Goal: Transaction & Acquisition: Download file/media

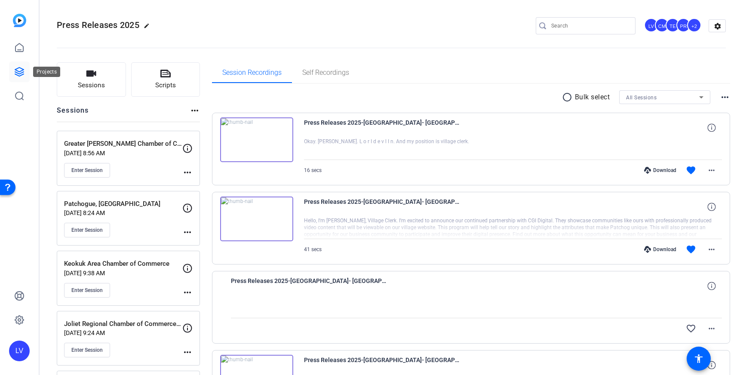
click at [22, 74] on icon at bounding box center [19, 72] width 10 height 10
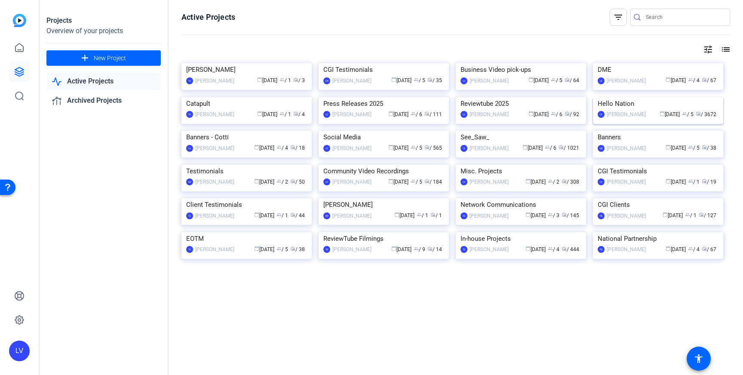
click at [671, 97] on img at bounding box center [658, 97] width 130 height 0
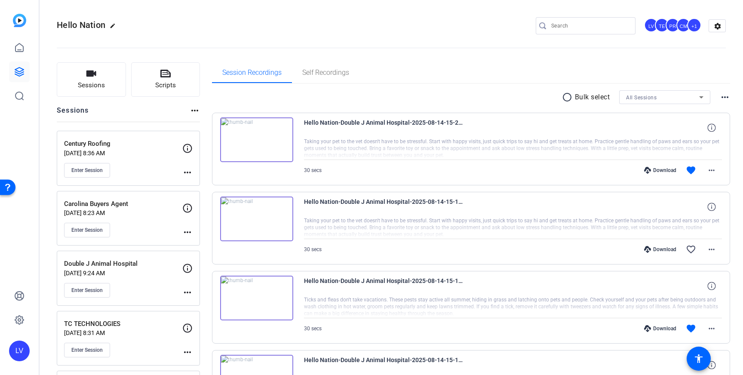
click at [155, 287] on div "Enter Session" at bounding box center [123, 290] width 118 height 15
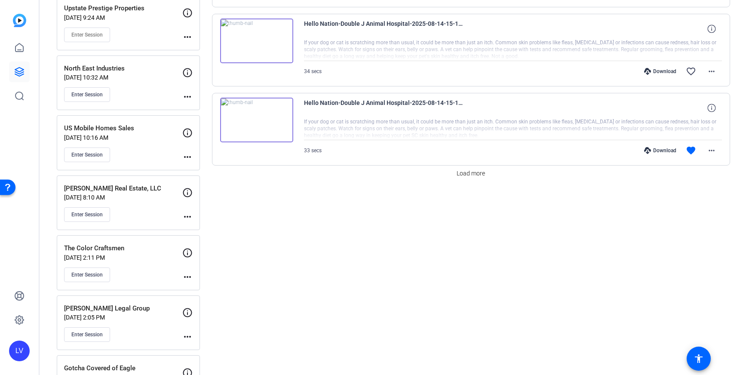
scroll to position [739, 0]
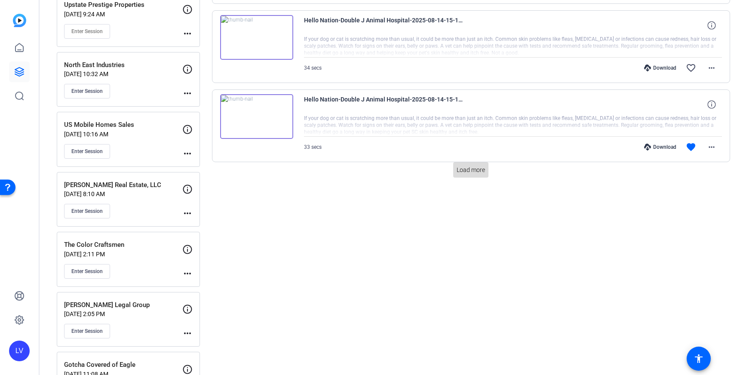
click at [477, 173] on span "Load more" at bounding box center [471, 170] width 28 height 9
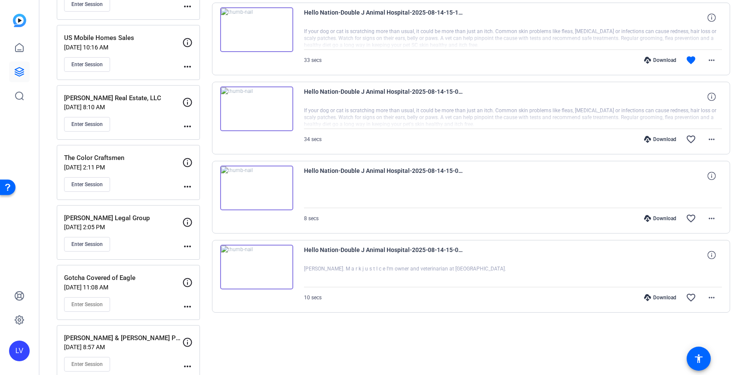
scroll to position [835, 0]
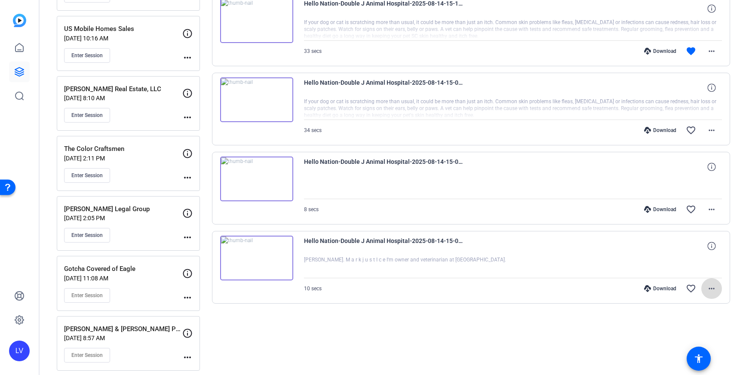
click at [715, 289] on mat-icon "more_horiz" at bounding box center [712, 288] width 10 height 10
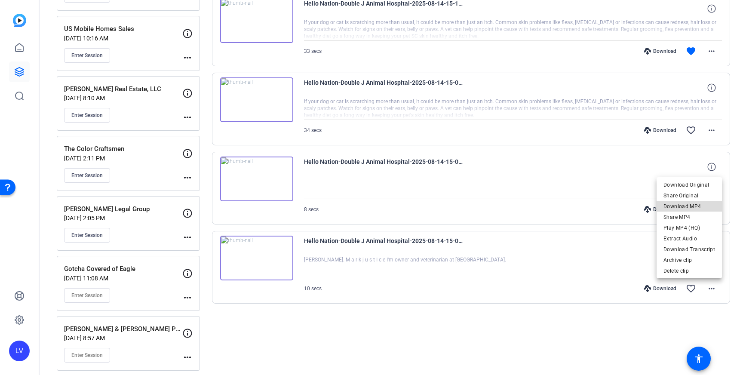
click at [691, 205] on span "Download MP4" at bounding box center [690, 206] width 52 height 10
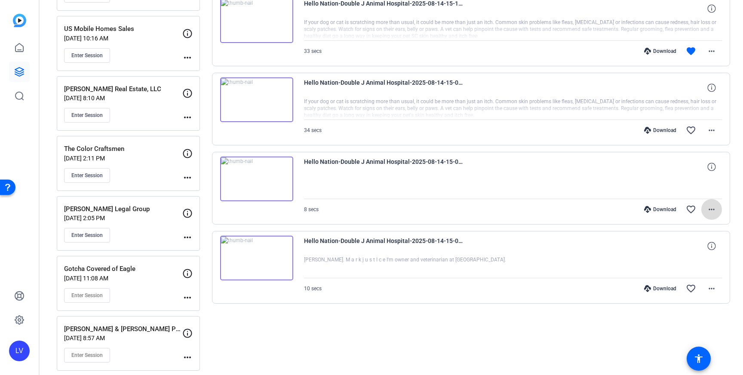
click at [713, 209] on mat-icon "more_horiz" at bounding box center [712, 209] width 10 height 10
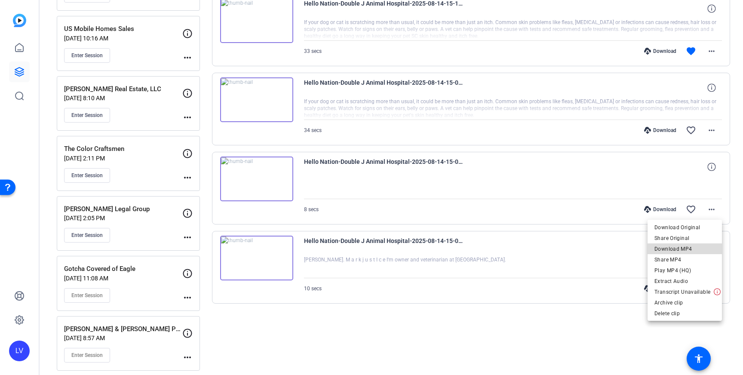
click at [700, 250] on span "Download MP4" at bounding box center [685, 249] width 61 height 10
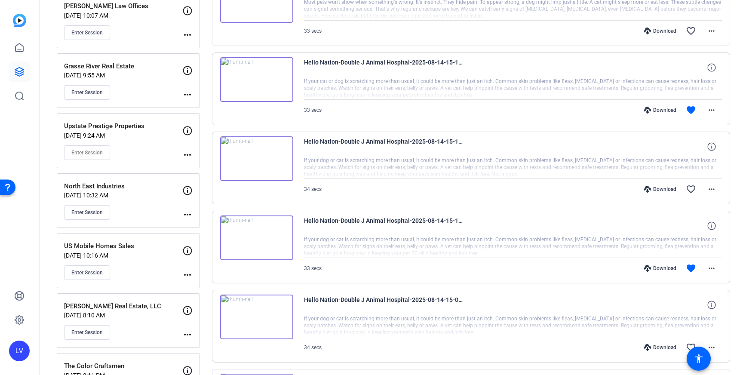
scroll to position [603, 0]
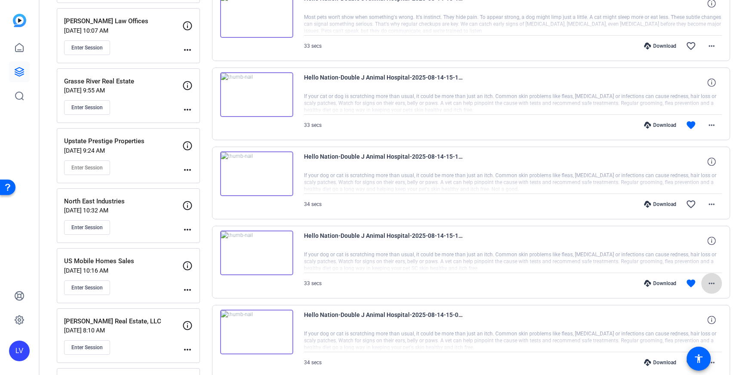
click at [716, 286] on mat-icon "more_horiz" at bounding box center [712, 283] width 10 height 10
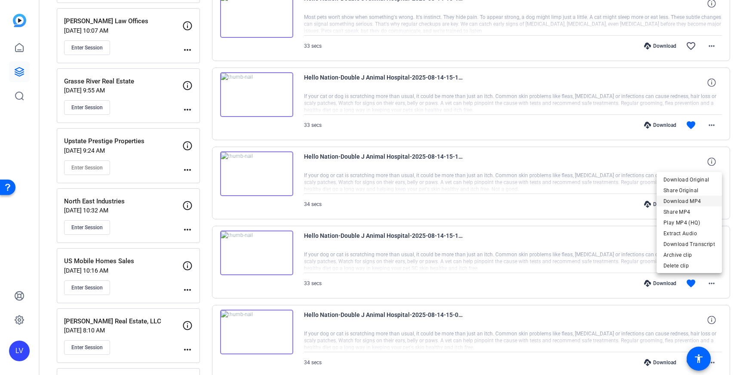
click at [693, 203] on span "Download MP4" at bounding box center [690, 201] width 52 height 10
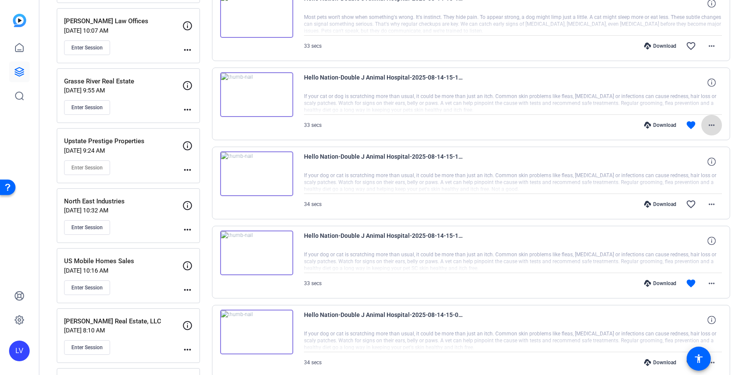
click at [711, 129] on mat-icon "more_horiz" at bounding box center [712, 125] width 10 height 10
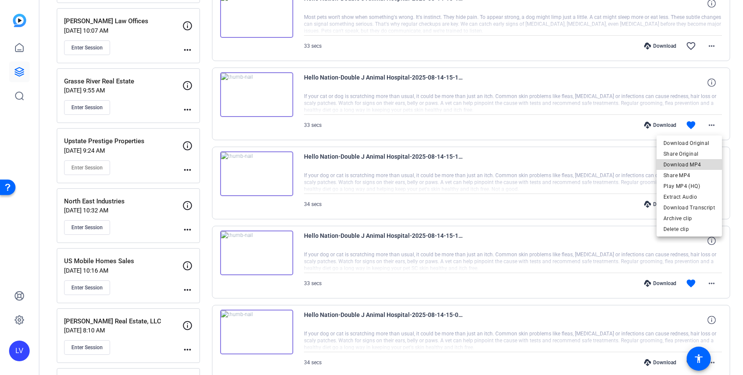
click at [692, 166] on span "Download MP4" at bounding box center [690, 165] width 52 height 10
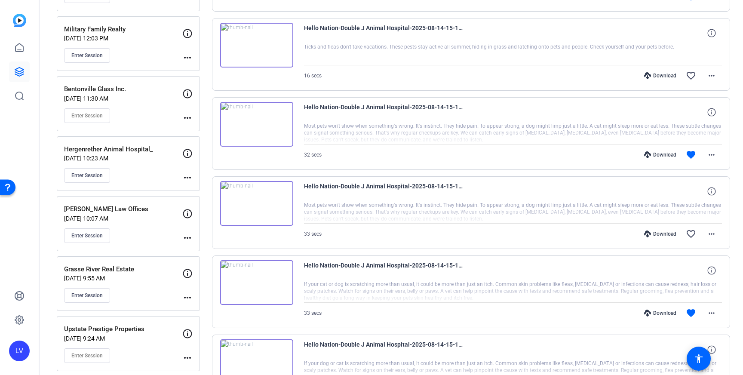
scroll to position [418, 0]
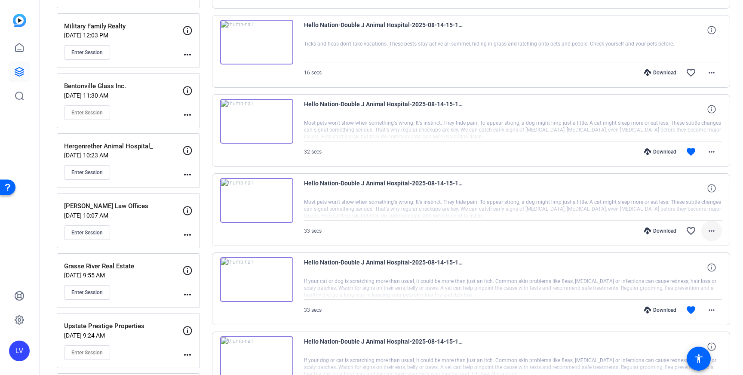
click at [710, 231] on mat-icon "more_horiz" at bounding box center [712, 231] width 10 height 10
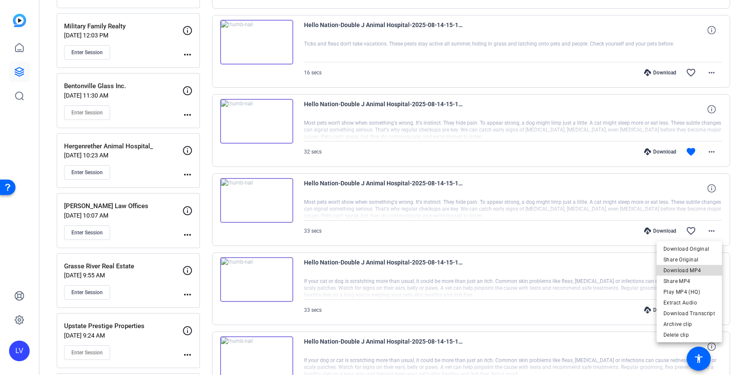
click at [697, 270] on span "Download MP4" at bounding box center [690, 270] width 52 height 10
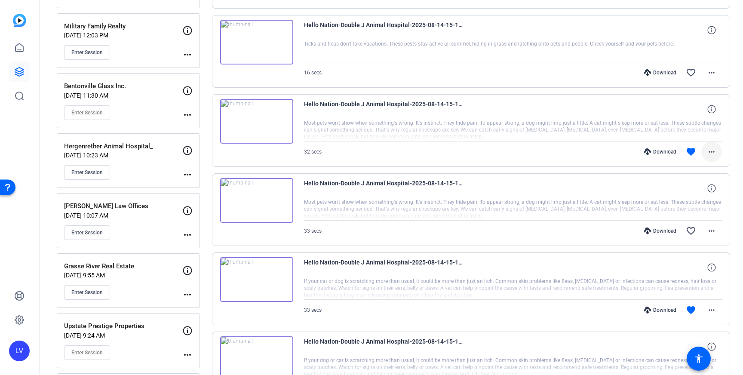
click at [712, 152] on mat-icon "more_horiz" at bounding box center [712, 152] width 10 height 10
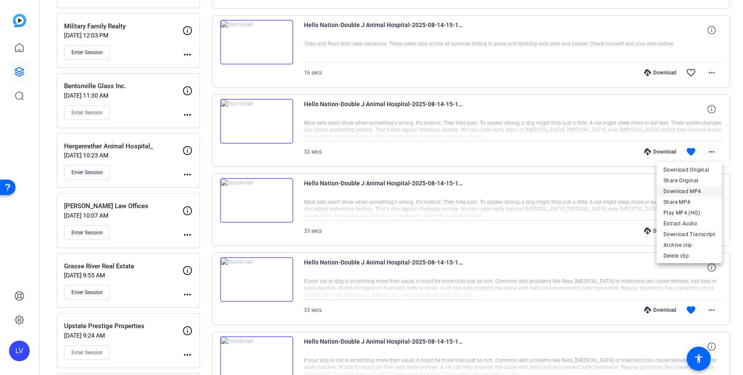
click at [703, 189] on span "Download MP4" at bounding box center [690, 191] width 52 height 10
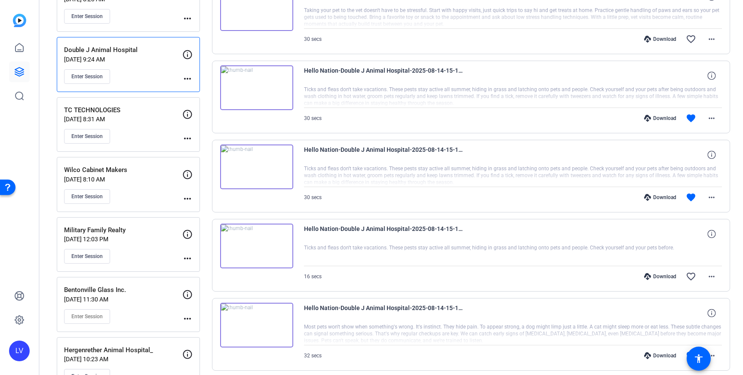
scroll to position [213, 0]
click at [718, 196] on span at bounding box center [712, 198] width 21 height 21
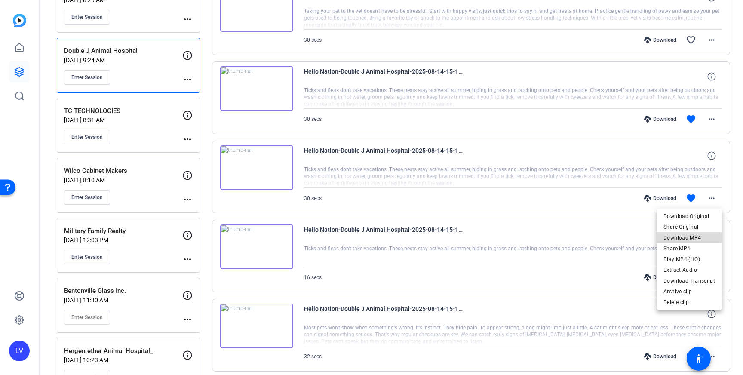
click at [697, 235] on span "Download MP4" at bounding box center [690, 238] width 52 height 10
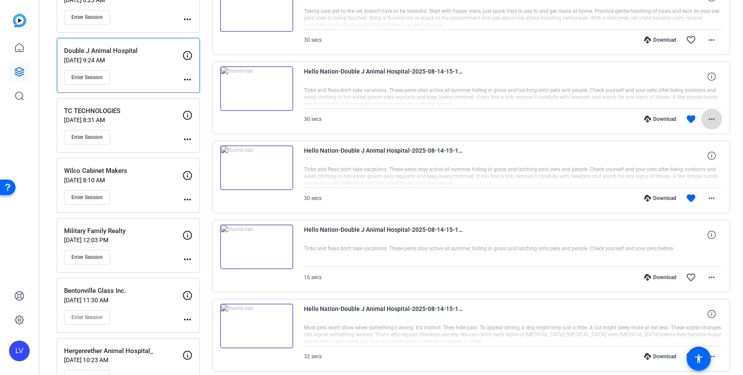
click at [710, 120] on mat-icon "more_horiz" at bounding box center [712, 119] width 10 height 10
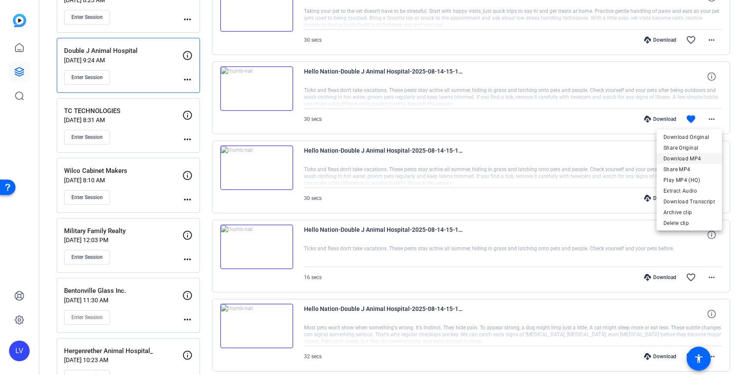
click at [698, 154] on span "Download MP4" at bounding box center [690, 159] width 52 height 10
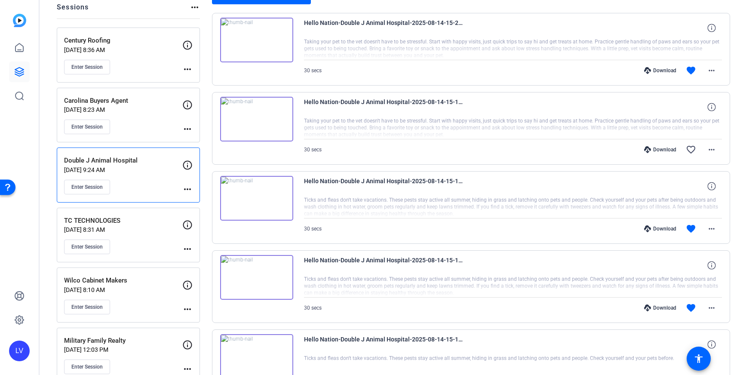
scroll to position [99, 0]
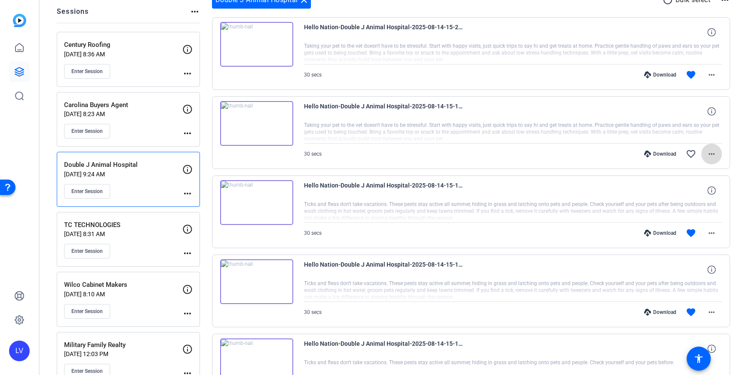
click at [709, 150] on mat-icon "more_horiz" at bounding box center [712, 154] width 10 height 10
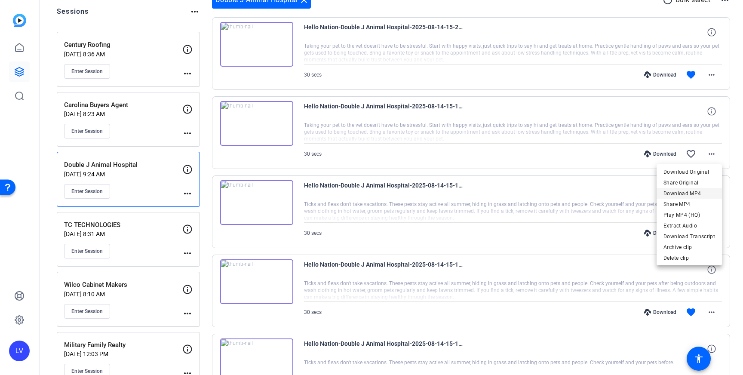
click at [694, 189] on span "Download MP4" at bounding box center [690, 193] width 52 height 10
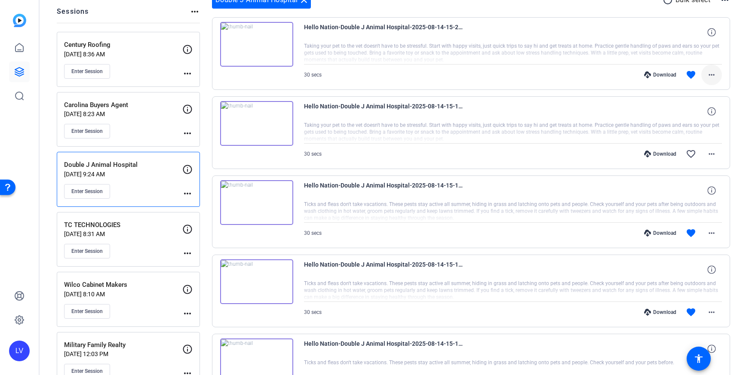
click at [709, 74] on mat-icon "more_horiz" at bounding box center [712, 75] width 10 height 10
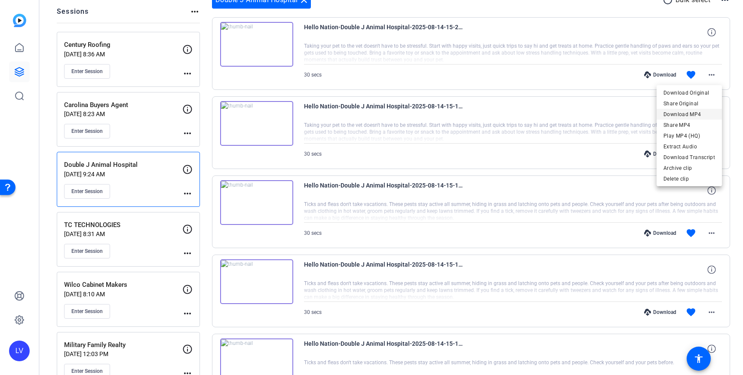
click at [699, 112] on span "Download MP4" at bounding box center [690, 114] width 52 height 10
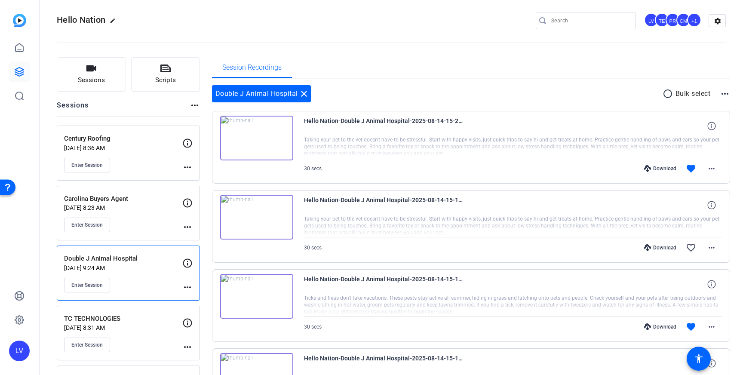
scroll to position [0, 0]
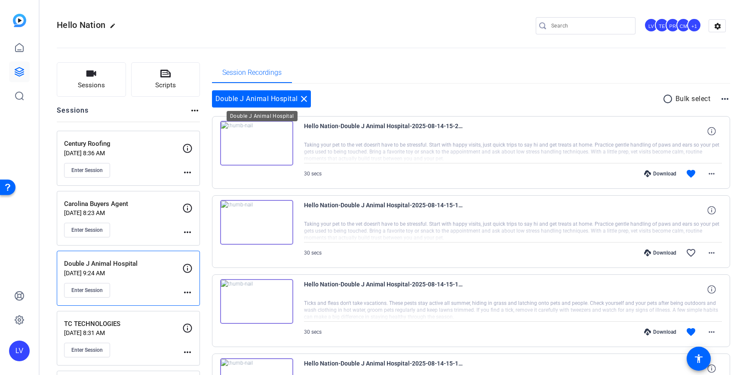
click at [303, 99] on mat-icon "close" at bounding box center [304, 99] width 10 height 10
